Goal: Obtain resource: Download file/media

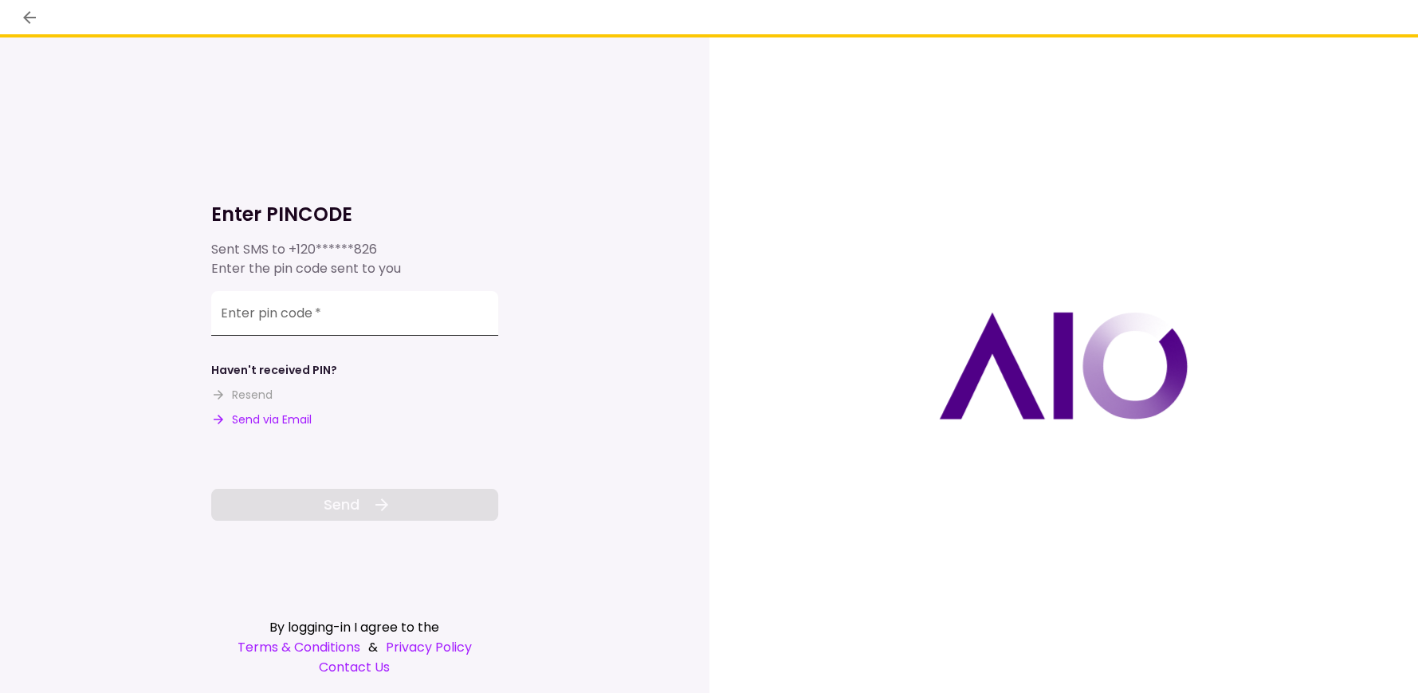
click at [279, 305] on div "Enter pin code   *" at bounding box center [354, 313] width 287 height 45
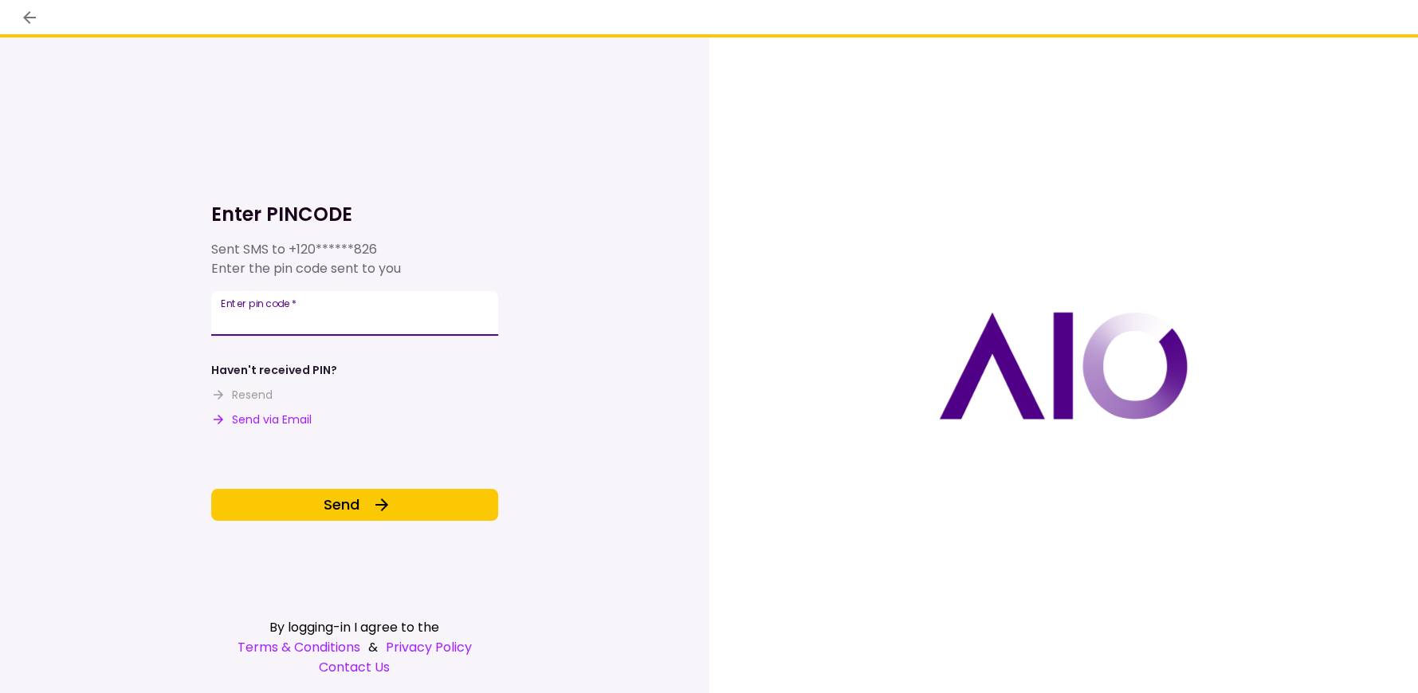
type input "******"
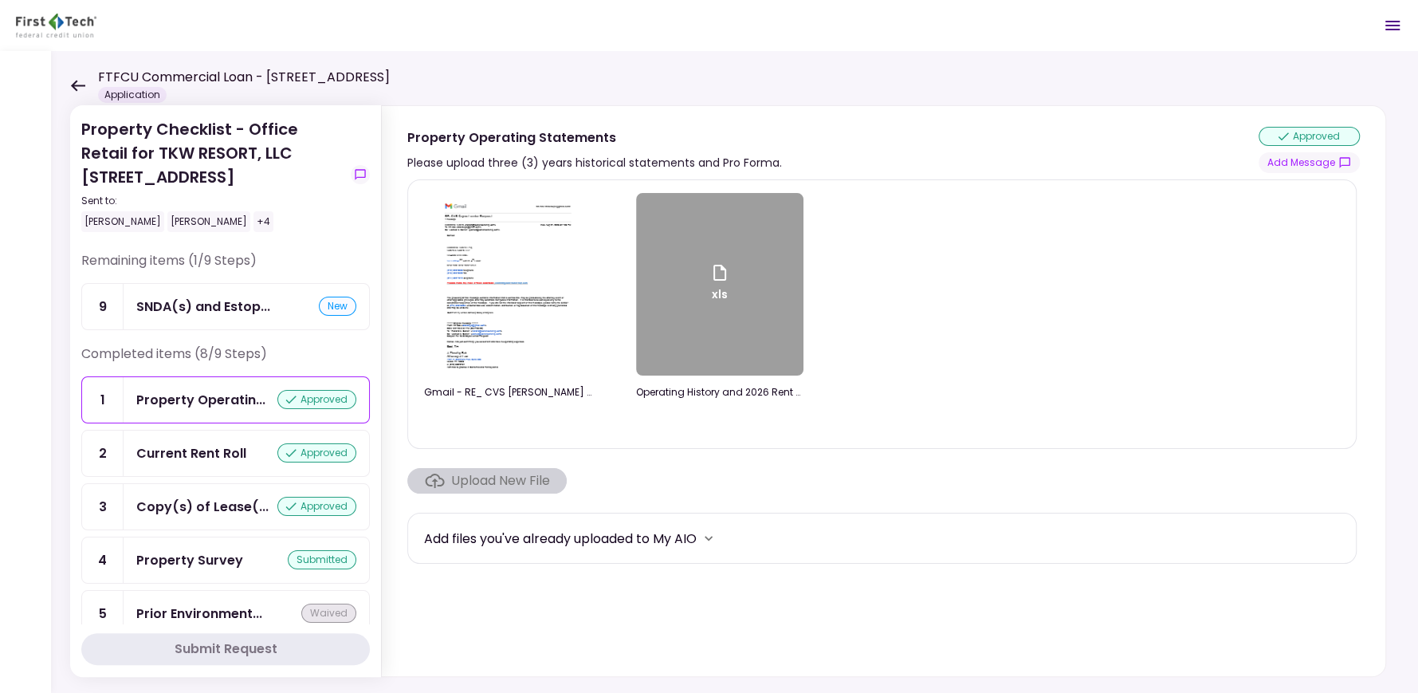
click at [74, 81] on icon at bounding box center [78, 85] width 14 height 11
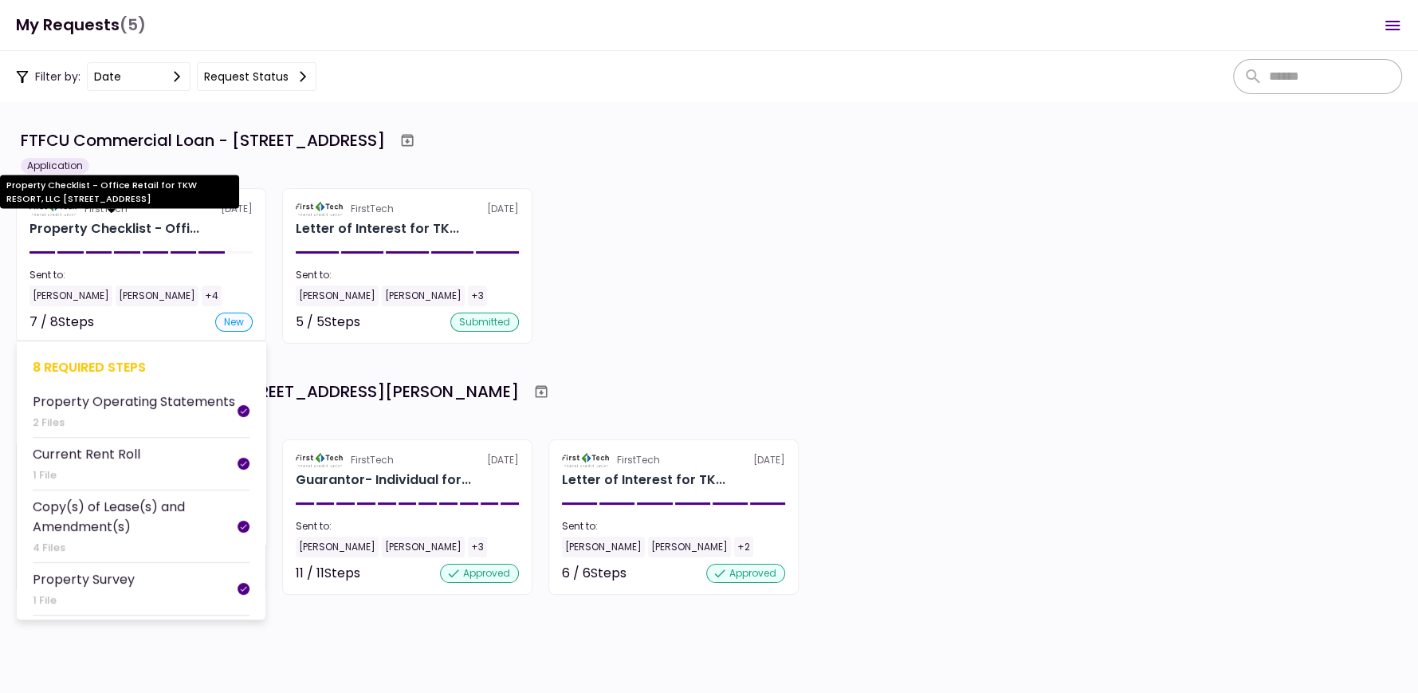
click at [119, 222] on div "Property Checklist - Offi..." at bounding box center [114, 228] width 170 height 19
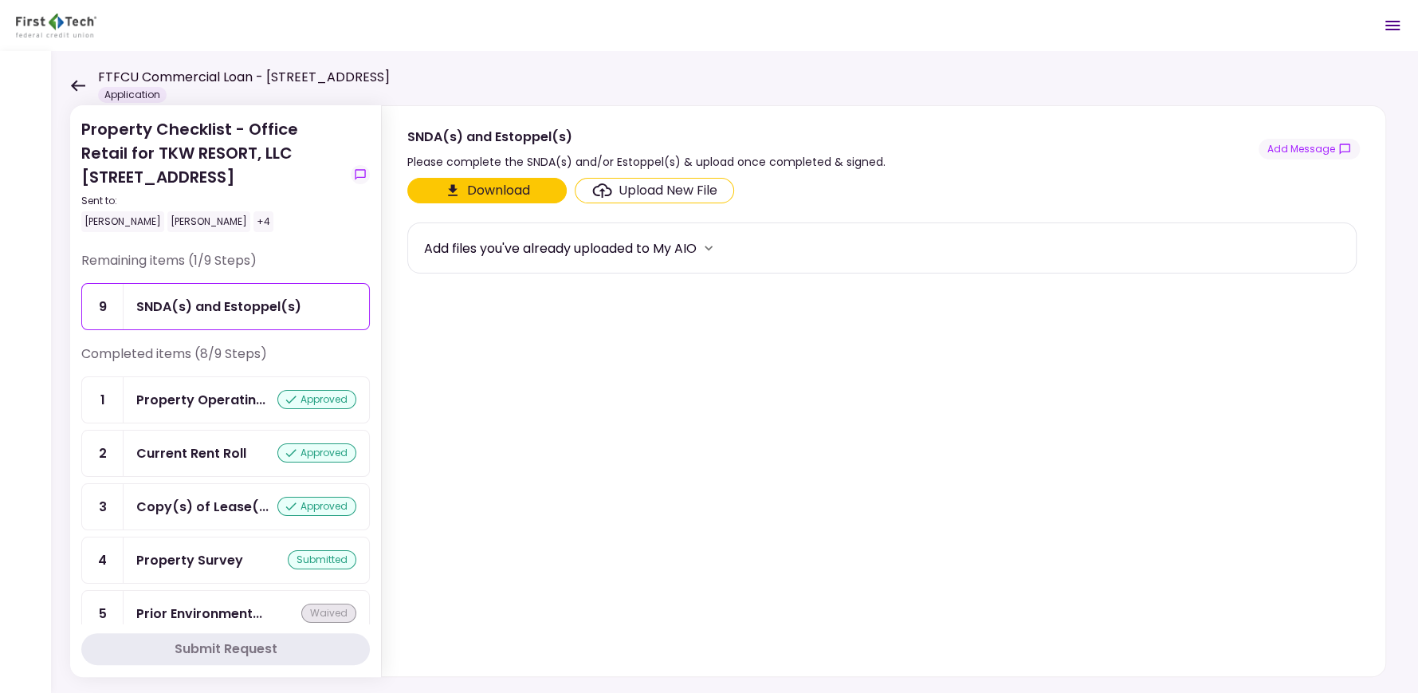
click at [217, 303] on div "SNDA(s) and Estoppel(s)" at bounding box center [218, 307] width 165 height 20
click at [500, 179] on button "Download" at bounding box center [486, 191] width 159 height 26
